Goal: Transaction & Acquisition: Purchase product/service

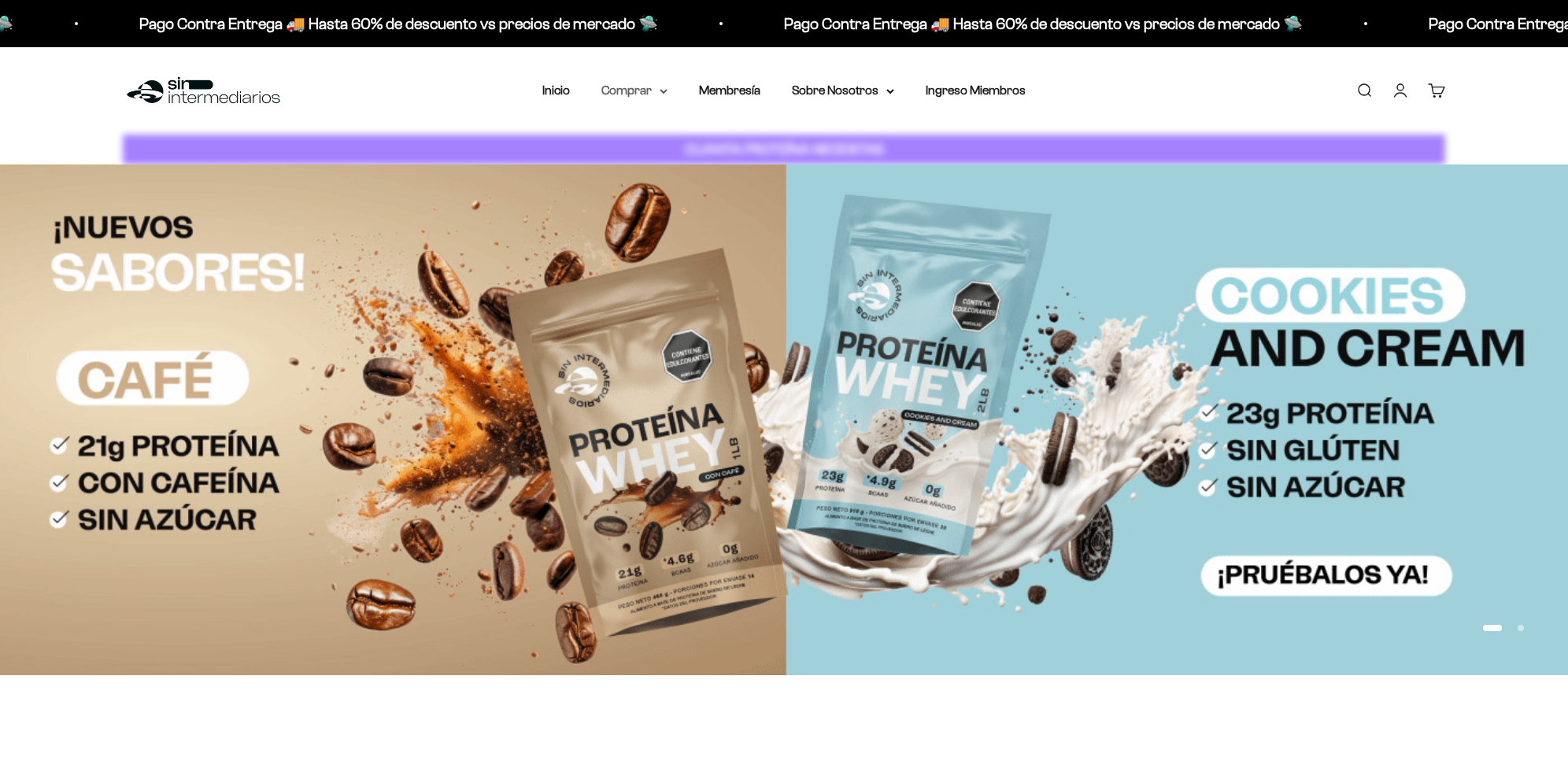
click at [650, 89] on summary "Comprar" at bounding box center [634, 90] width 66 height 20
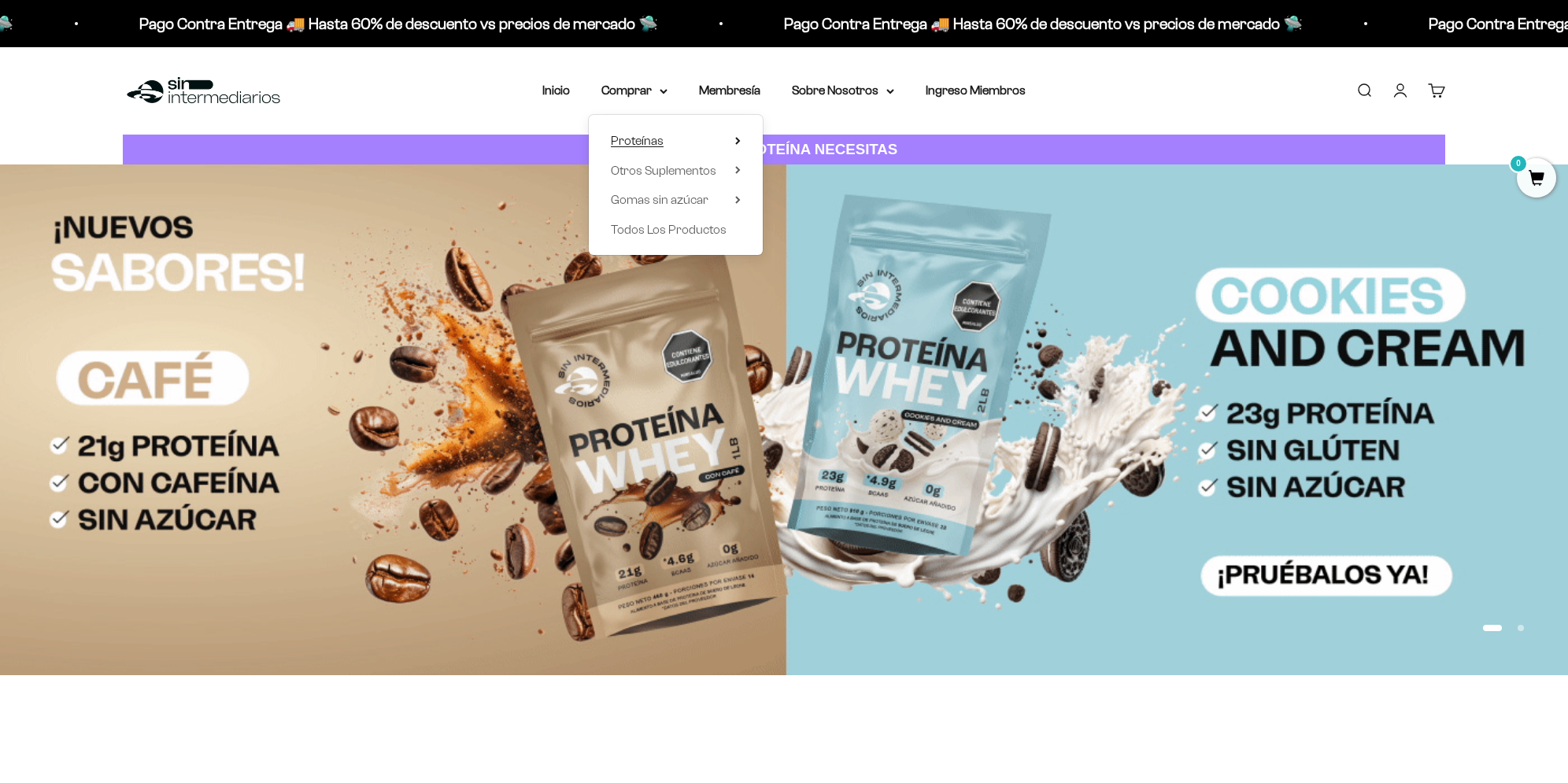
click at [655, 135] on span "Proteínas" at bounding box center [637, 140] width 52 height 13
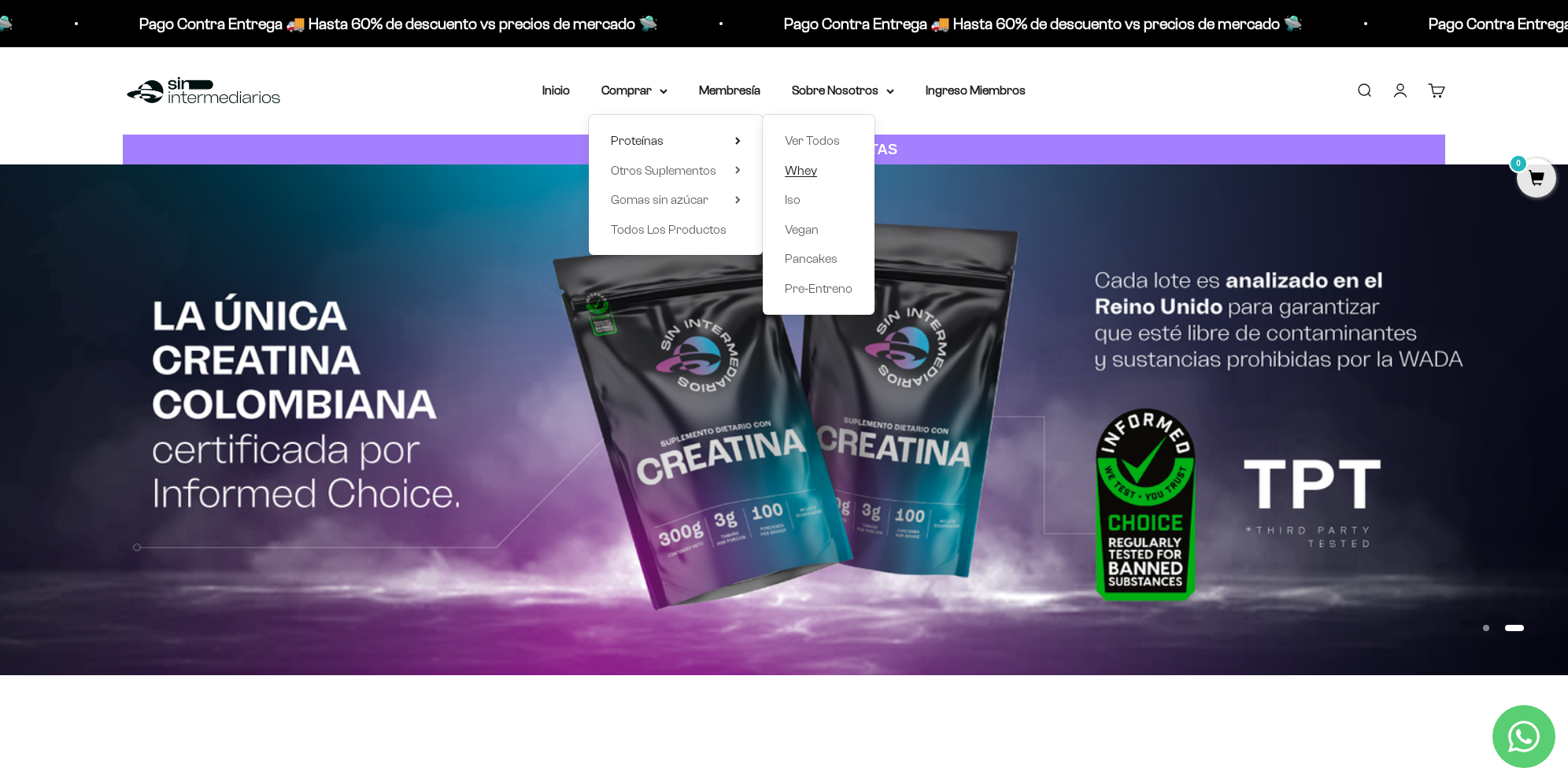
click at [816, 170] on span "Whey" at bounding box center [800, 170] width 32 height 13
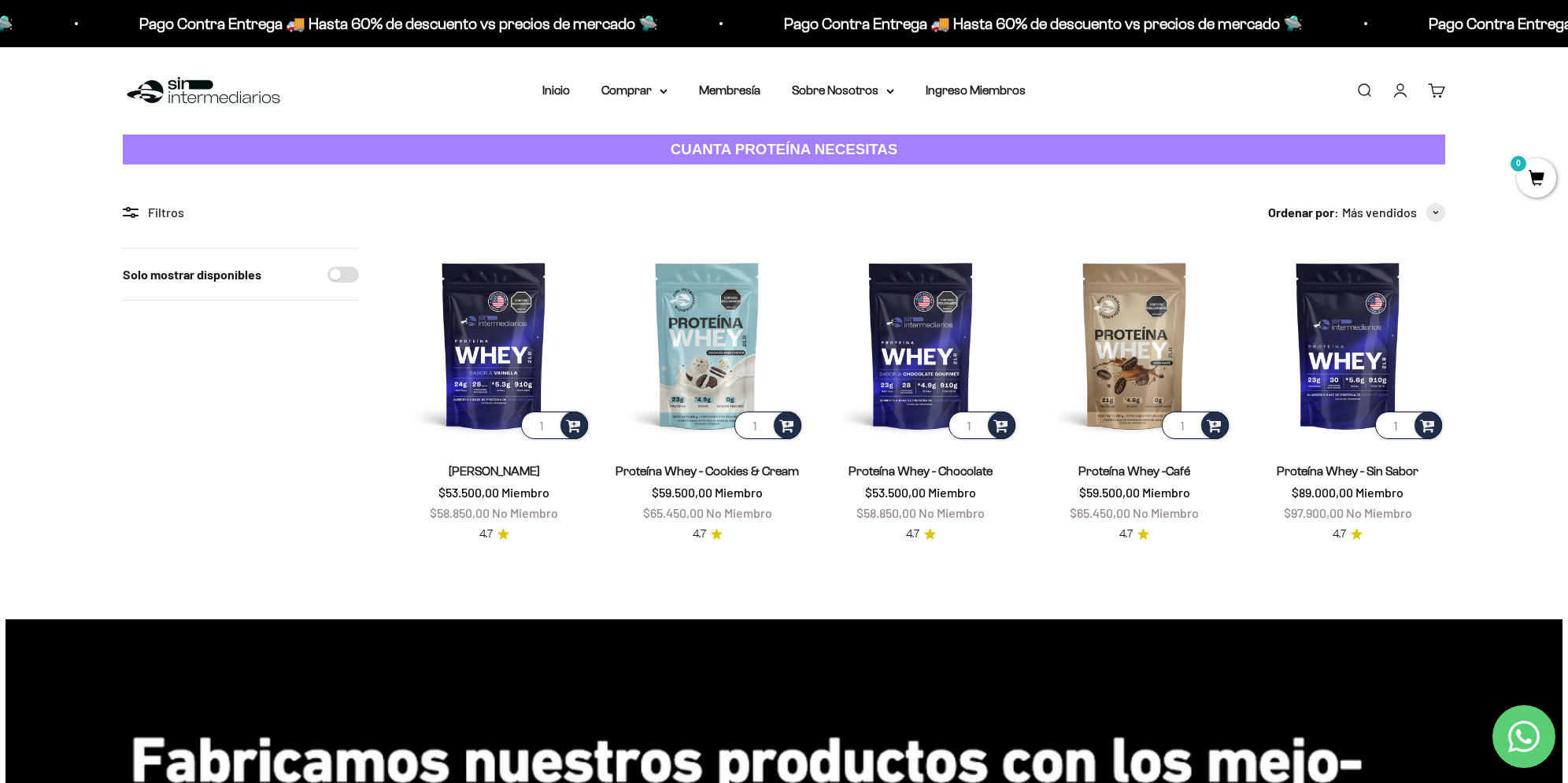
click at [627, 603] on section "Filtros Ordenar por Características Más vendidos Alfabéticamente, A-Z Alfabétic…" at bounding box center [784, 392] width 1568 height 454
click at [516, 321] on img at bounding box center [494, 345] width 195 height 195
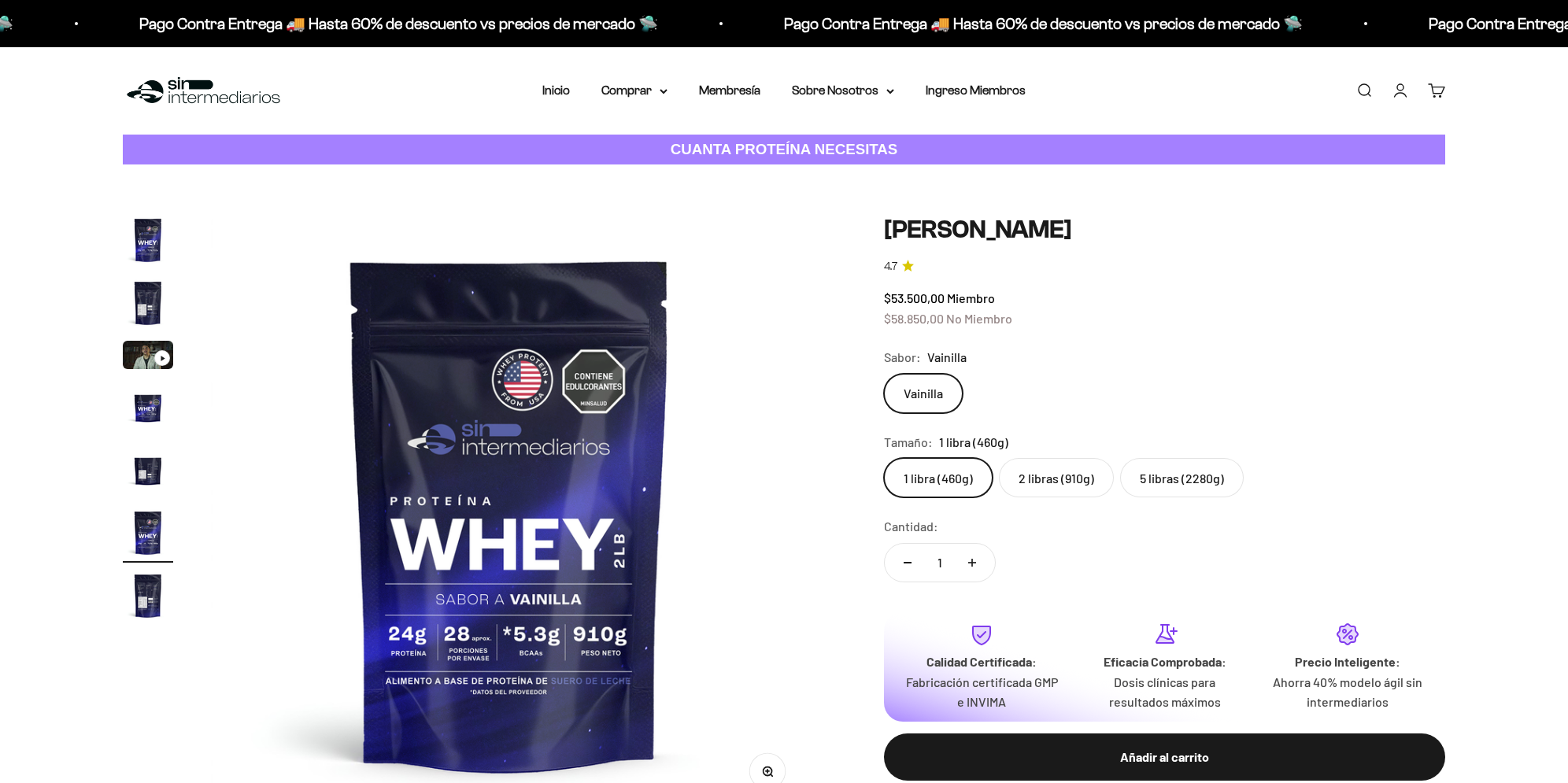
scroll to position [0, 3082]
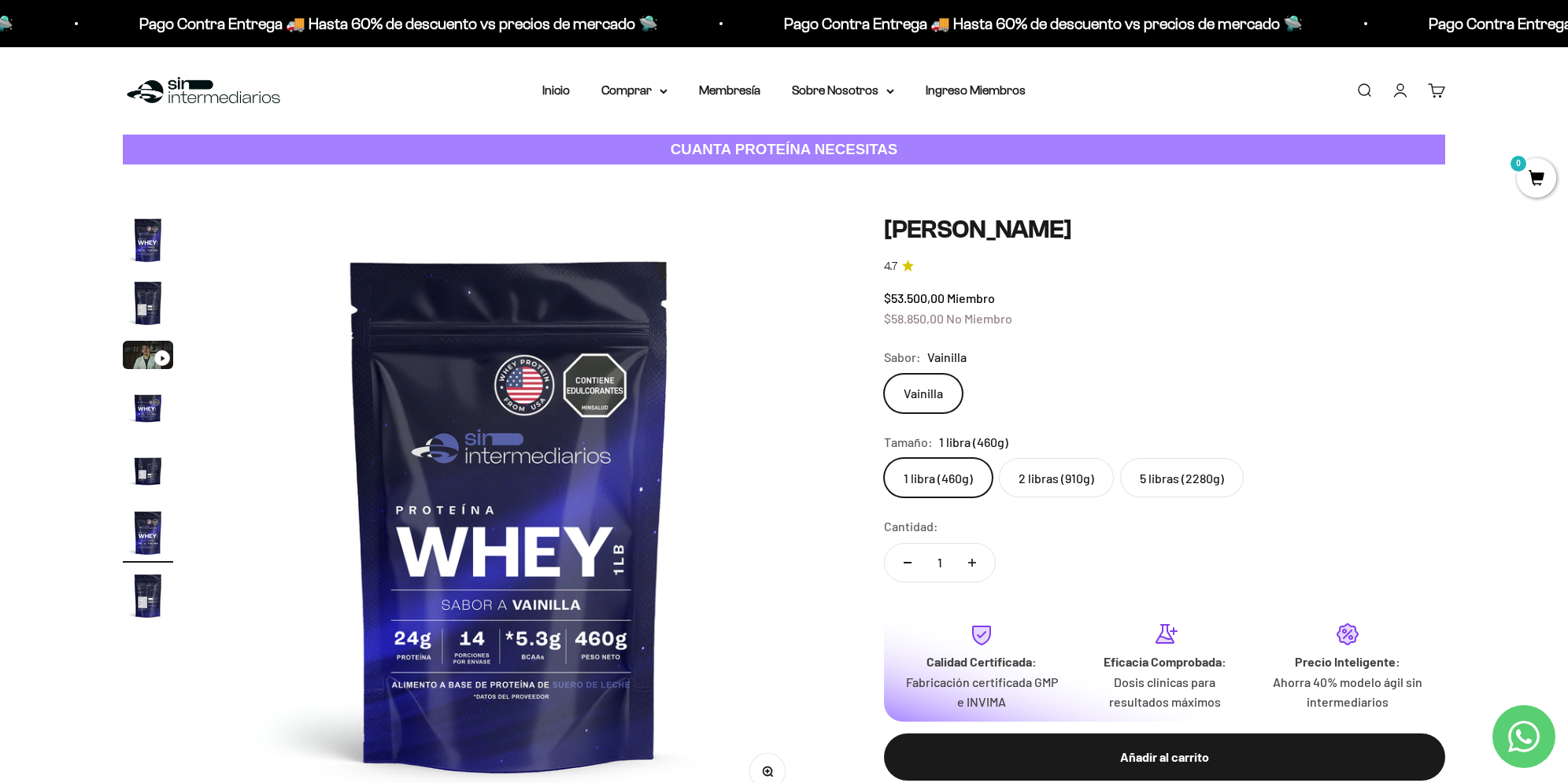
click at [1054, 474] on label "2 libras (910g)" at bounding box center [1056, 477] width 115 height 39
click at [884, 458] on input "2 libras (910g)" at bounding box center [883, 457] width 1 height 1
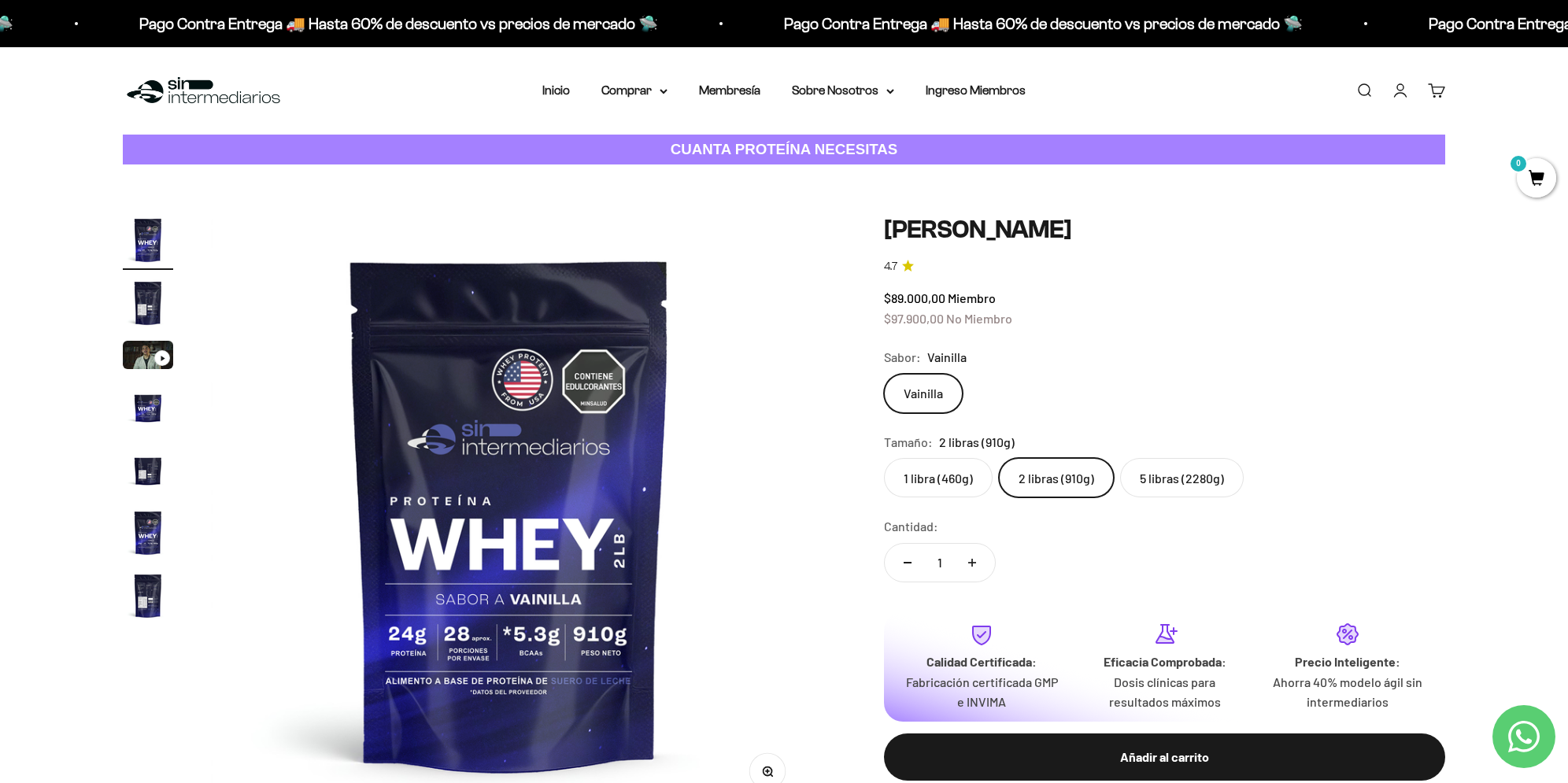
click at [1153, 481] on label "5 libras (2280g)" at bounding box center [1181, 477] width 123 height 39
click at [884, 458] on input "5 libras (2280g)" at bounding box center [883, 457] width 1 height 1
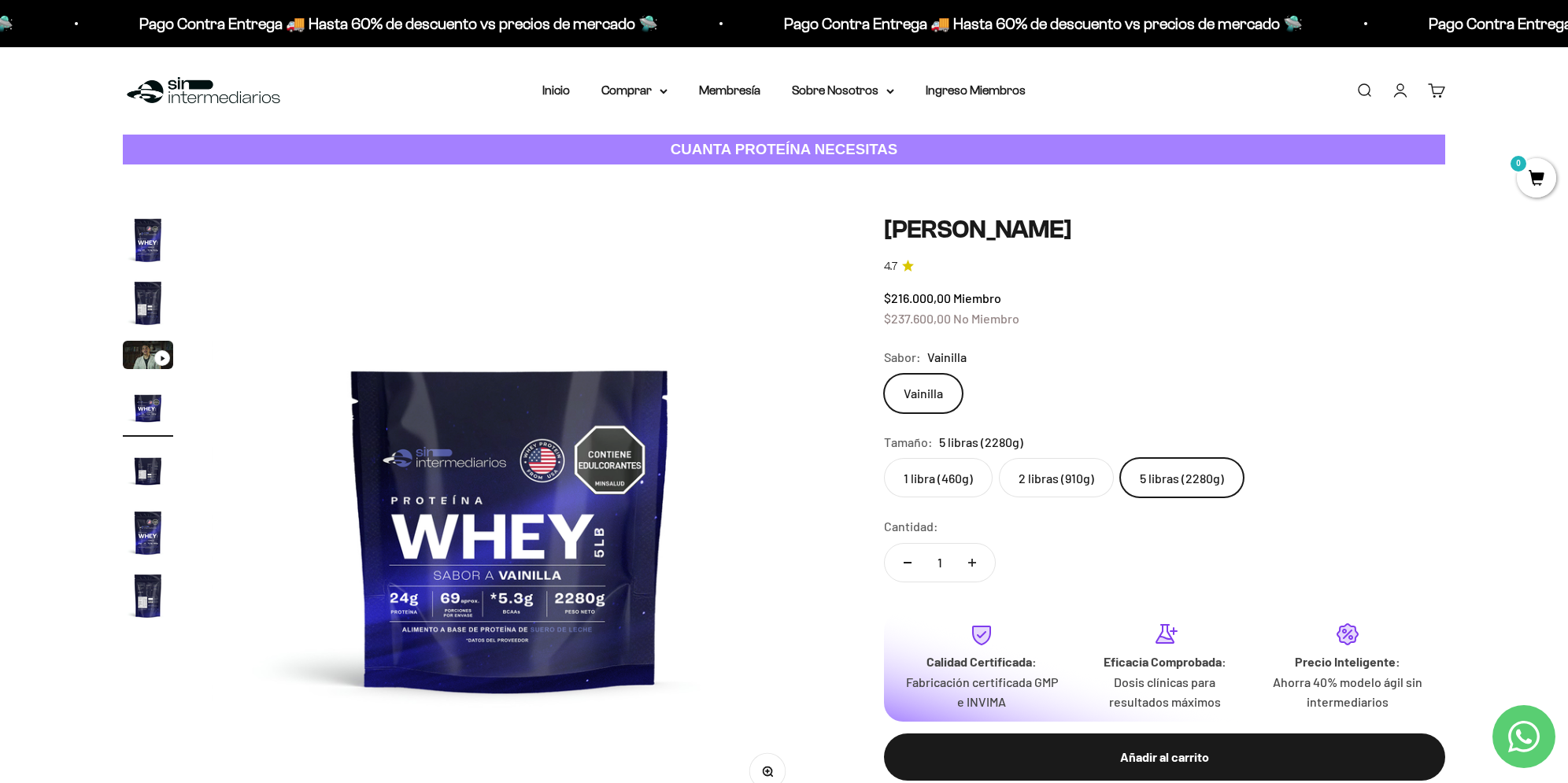
click at [1056, 480] on label "2 libras (910g)" at bounding box center [1056, 477] width 115 height 39
click at [884, 458] on input "2 libras (910g)" at bounding box center [883, 457] width 1 height 1
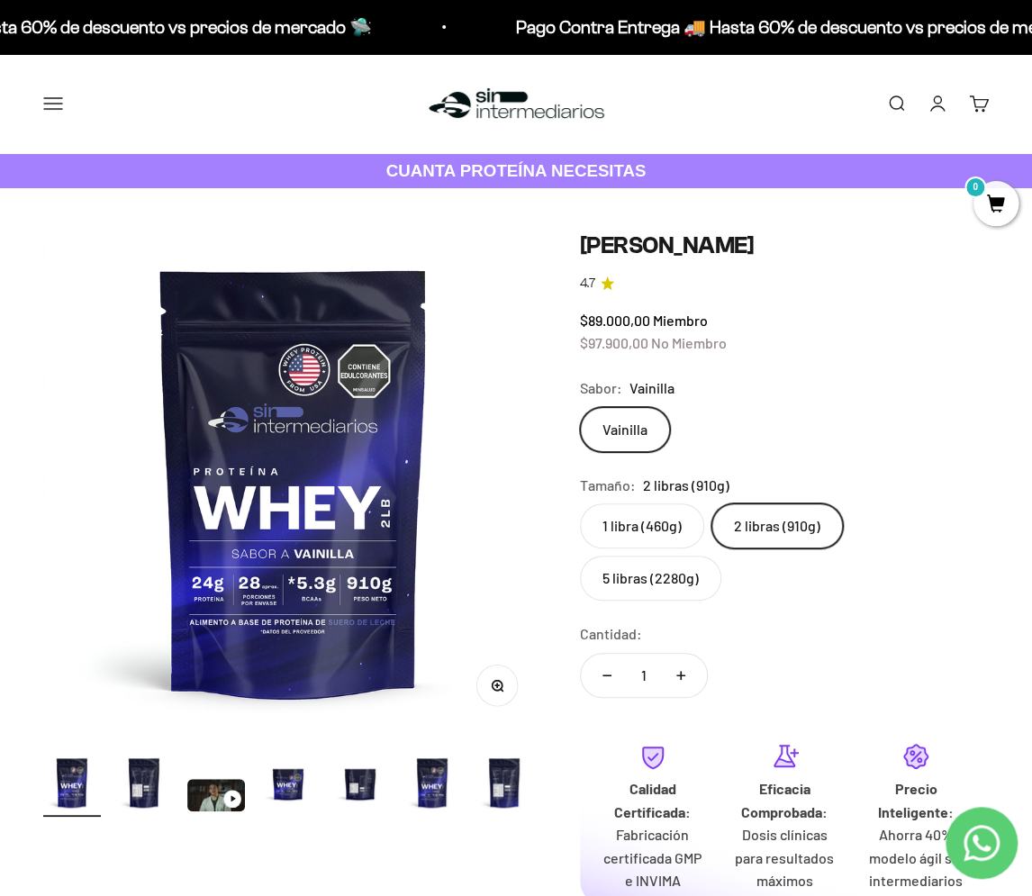
click at [0, 0] on summary "Comprar" at bounding box center [0, 0] width 0 height 0
click at [0, 0] on span "Otros Suplementos" at bounding box center [0, 0] width 0 height 0
click at [0, 0] on span "Creatina Monohidrato" at bounding box center [0, 0] width 0 height 0
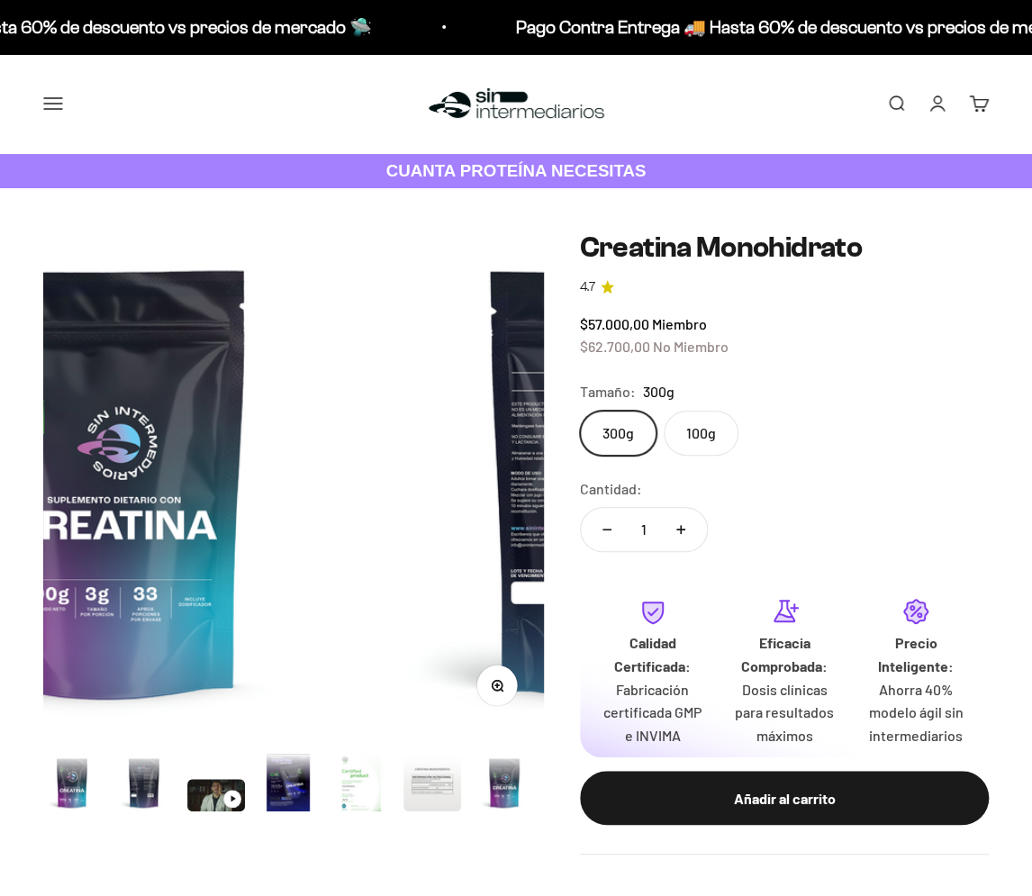
scroll to position [74, 0]
click at [703, 432] on label "100g" at bounding box center [701, 433] width 75 height 45
click at [580, 411] on input "100g" at bounding box center [579, 410] width 1 height 1
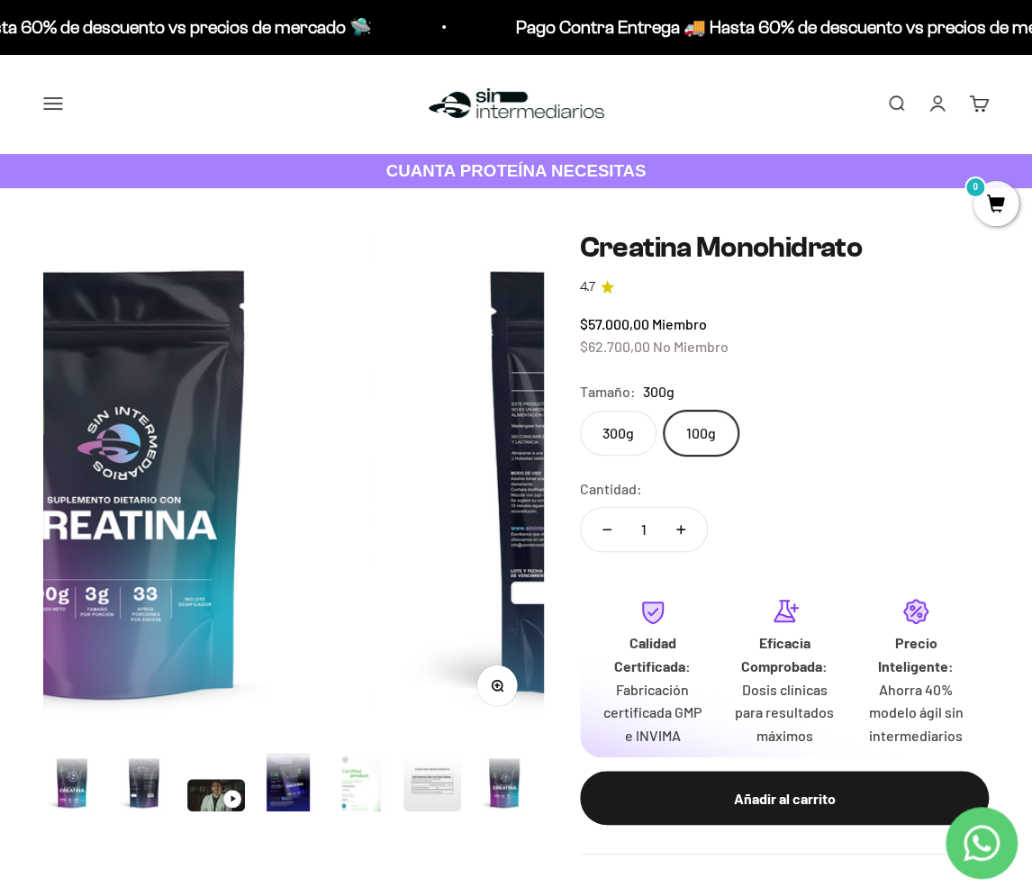
scroll to position [0, 2437]
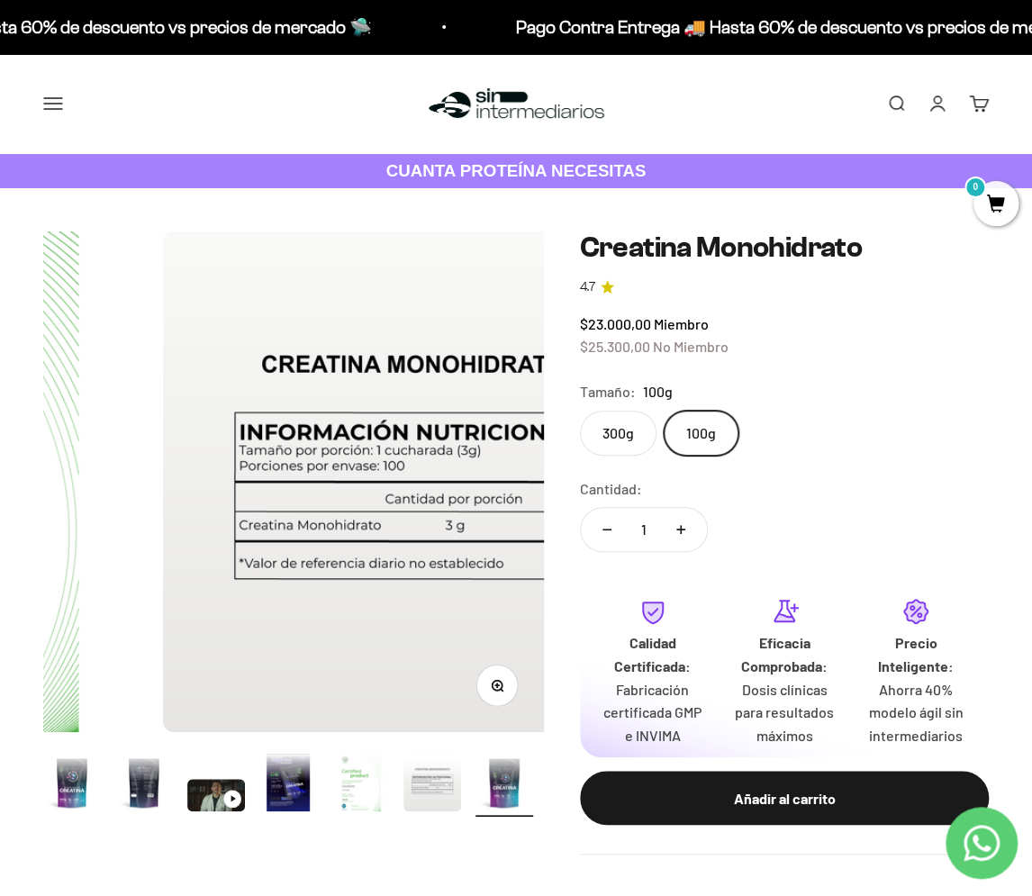
click at [647, 437] on label "300g" at bounding box center [618, 433] width 77 height 45
click at [580, 411] on input "300g" at bounding box center [579, 410] width 1 height 1
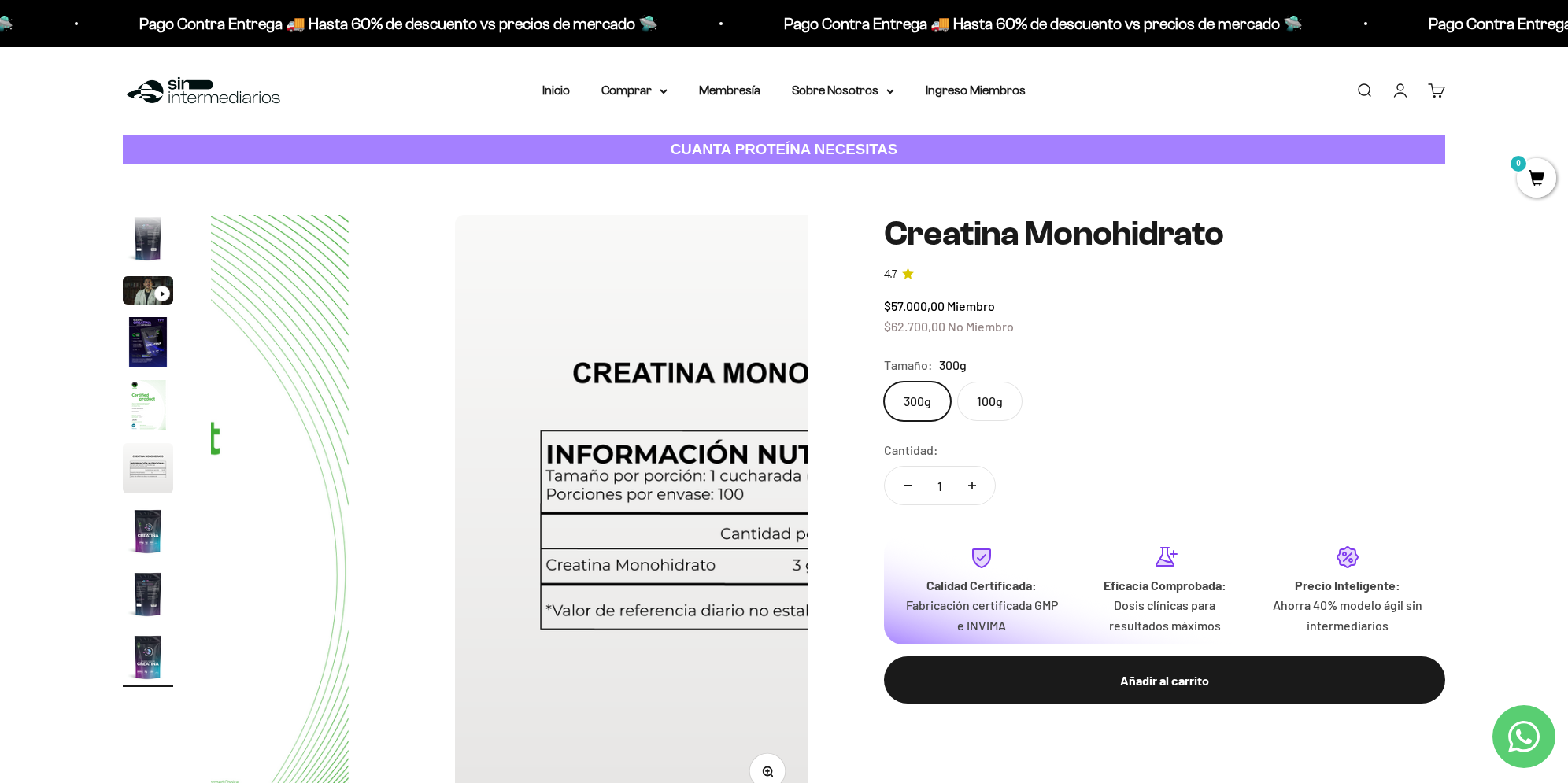
scroll to position [0, 4930]
